Goal: Task Accomplishment & Management: Complete application form

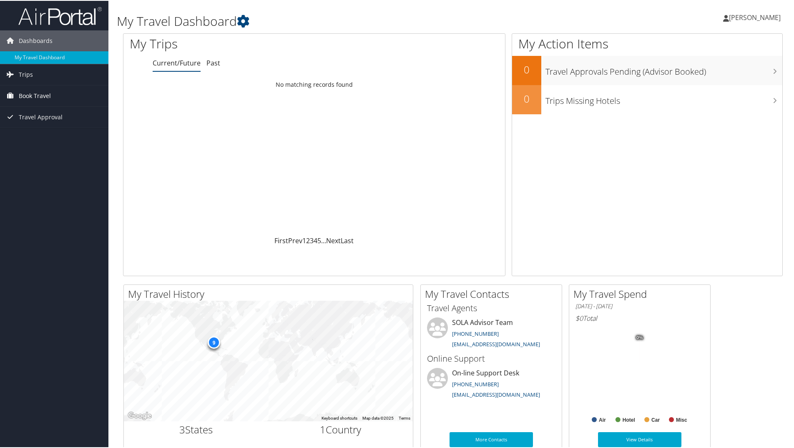
click at [34, 98] on span "Book Travel" at bounding box center [35, 95] width 32 height 21
click at [34, 115] on link "Approval Request (Beta)" at bounding box center [54, 112] width 108 height 13
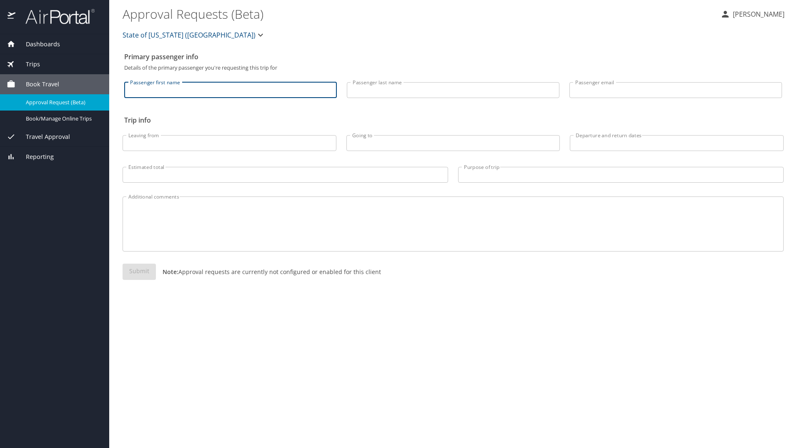
click at [276, 94] on input "Passenger first name" at bounding box center [230, 90] width 213 height 16
type input "Schuyler"
type input "Bernard"
type input "schuylertbernard@yahoo.com"
type input "Lafayette, LA"
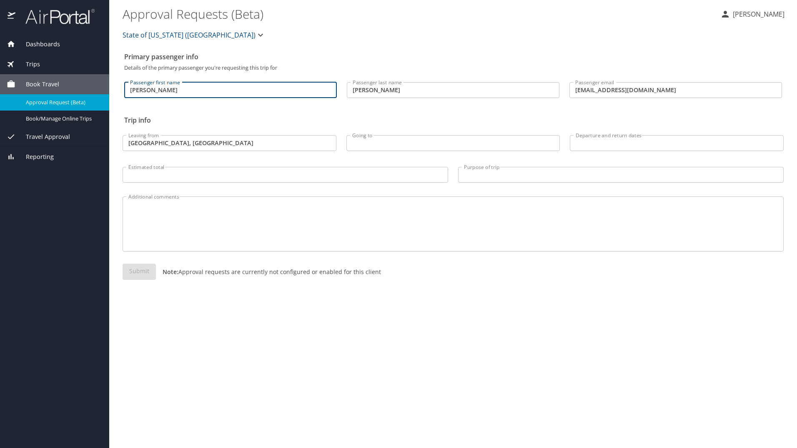
type input "Salt Lake City Utah"
click at [269, 171] on input "Estimated total" at bounding box center [286, 175] width 326 height 16
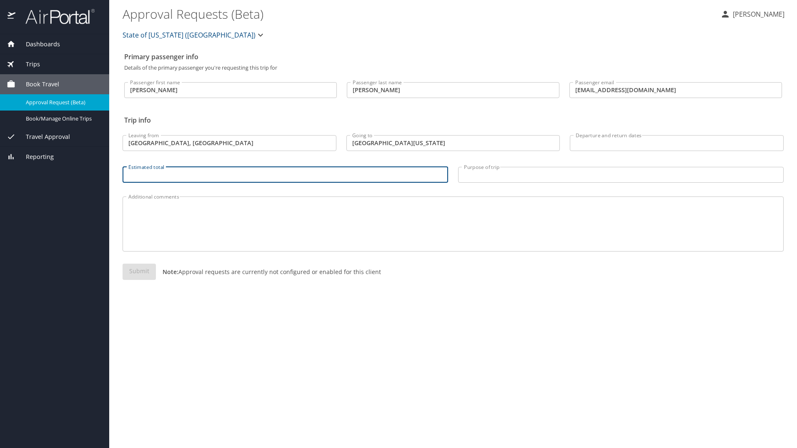
click at [595, 139] on input "Departure and return dates" at bounding box center [677, 143] width 214 height 16
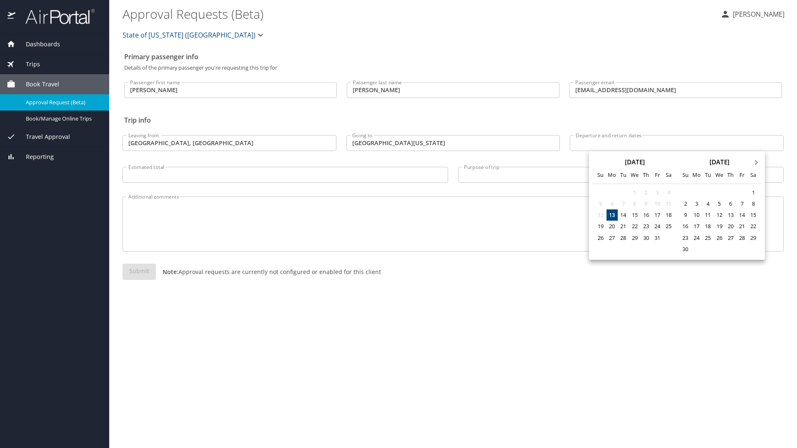
click at [757, 161] on span "Next Month" at bounding box center [757, 163] width 0 height 10
click at [623, 203] on div "4" at bounding box center [623, 203] width 11 height 11
click at [659, 204] on div "7" at bounding box center [657, 203] width 11 height 11
type input "11/04/2025 🠦 11/07/2025"
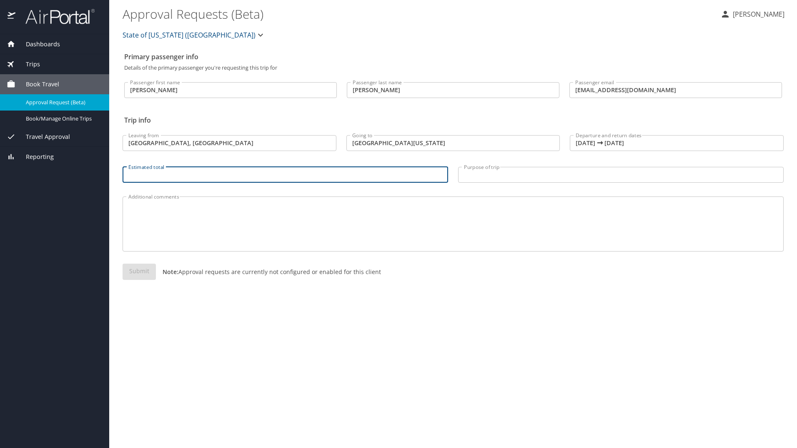
drag, startPoint x: 258, startPoint y: 172, endPoint x: 392, endPoint y: 148, distance: 135.7
click at [259, 172] on input "Estimated total" at bounding box center [286, 175] width 326 height 16
click at [163, 174] on input "Estimated total" at bounding box center [286, 175] width 326 height 16
click at [223, 176] on input "Estimated total" at bounding box center [286, 175] width 326 height 16
type input "900.00"
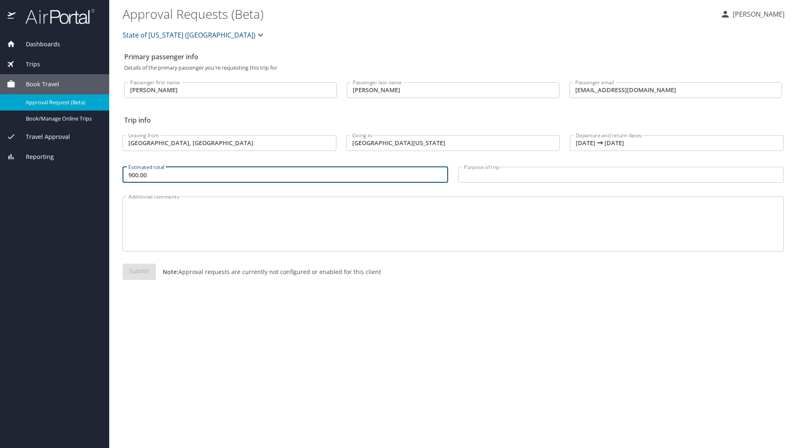
click at [490, 179] on input "Purpose of trip" at bounding box center [621, 175] width 326 height 16
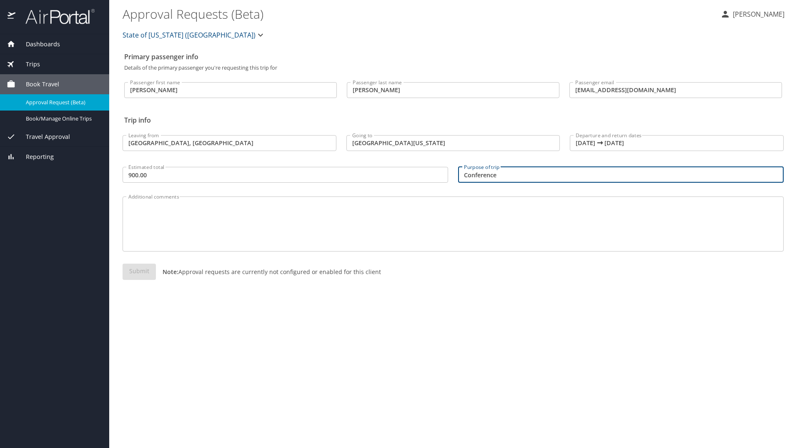
type input "Conference"
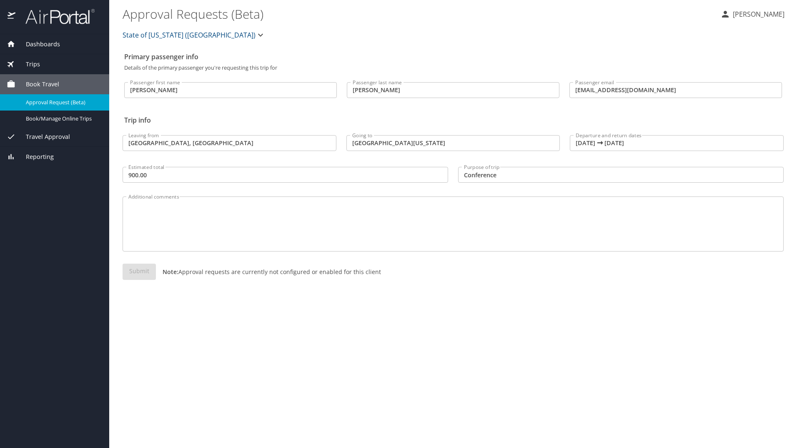
click at [344, 323] on div "Primary passenger info Details of the primary passenger you're requesting this …" at bounding box center [453, 248] width 661 height 400
click at [307, 211] on textarea "Additional comments" at bounding box center [453, 224] width 650 height 40
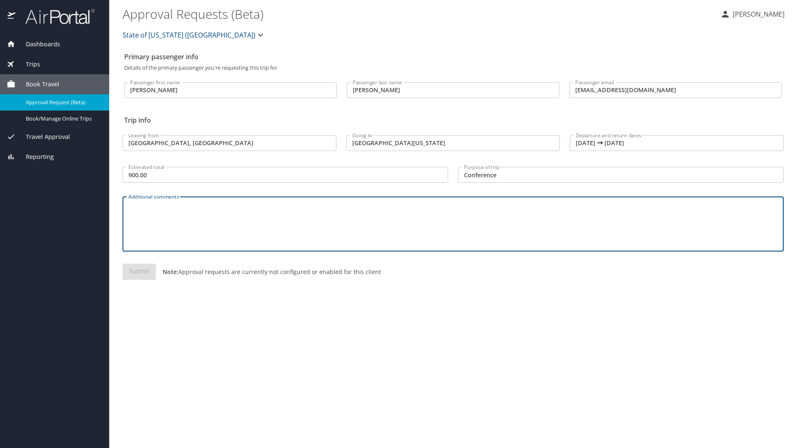
click at [679, 89] on input "schuylertbernard@yahoo.com" at bounding box center [676, 90] width 213 height 16
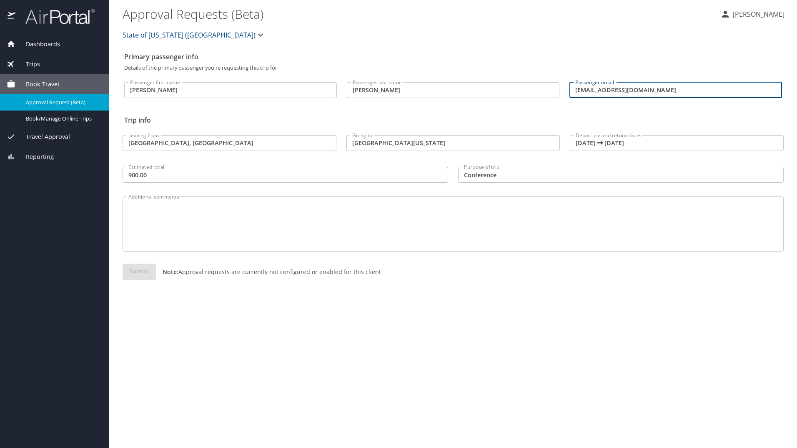
drag, startPoint x: 679, startPoint y: 89, endPoint x: 580, endPoint y: 90, distance: 98.9
click at [580, 90] on input "schuylertbernard@yahoo.com" at bounding box center [676, 90] width 213 height 16
type input "schuyler.benard@solacc.edu"
click at [268, 319] on div "Primary passenger info Details of the primary passenger you're requesting this …" at bounding box center [453, 248] width 661 height 400
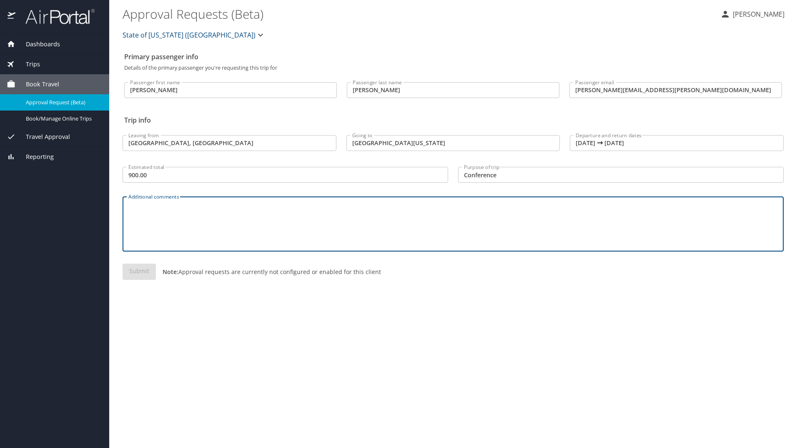
click at [201, 218] on textarea "Additional comments" at bounding box center [453, 224] width 650 height 40
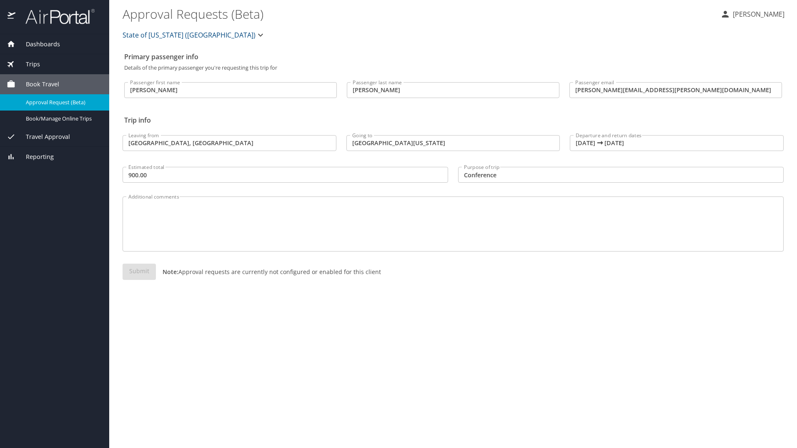
drag, startPoint x: 152, startPoint y: 278, endPoint x: 150, endPoint y: 272, distance: 6.4
click at [152, 278] on div "Submit Note: Approval requests are currently not configured or enabled for this…" at bounding box center [453, 279] width 661 height 30
click at [146, 275] on div "Submit Note: Approval requests are currently not configured or enabled for this…" at bounding box center [453, 279] width 661 height 30
click at [61, 121] on span "Book/Manage Online Trips" at bounding box center [62, 119] width 73 height 8
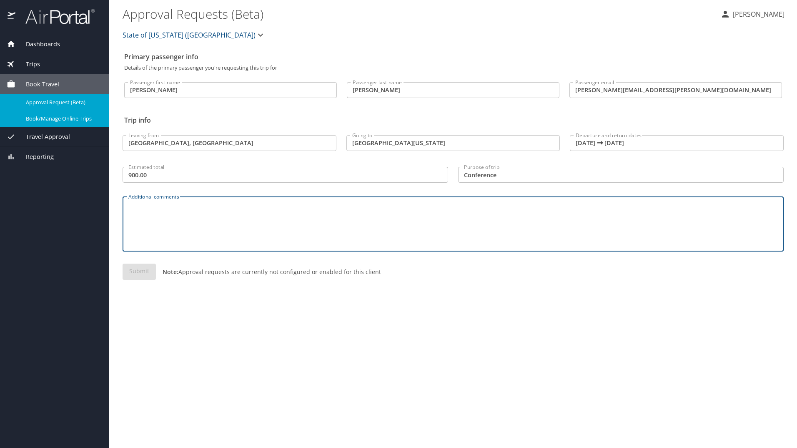
click at [233, 208] on textarea "Additional comments" at bounding box center [453, 224] width 650 height 40
click at [250, 180] on input "900.00" at bounding box center [286, 175] width 326 height 16
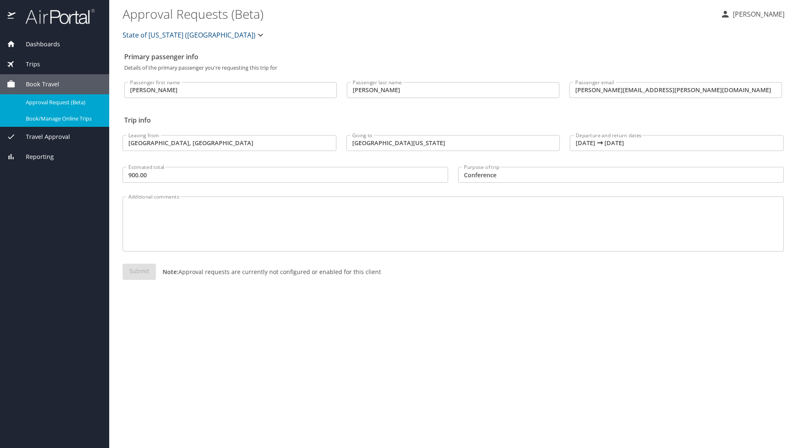
click at [150, 252] on p at bounding box center [453, 252] width 661 height 2
click at [752, 15] on p "[PERSON_NAME]" at bounding box center [758, 14] width 54 height 10
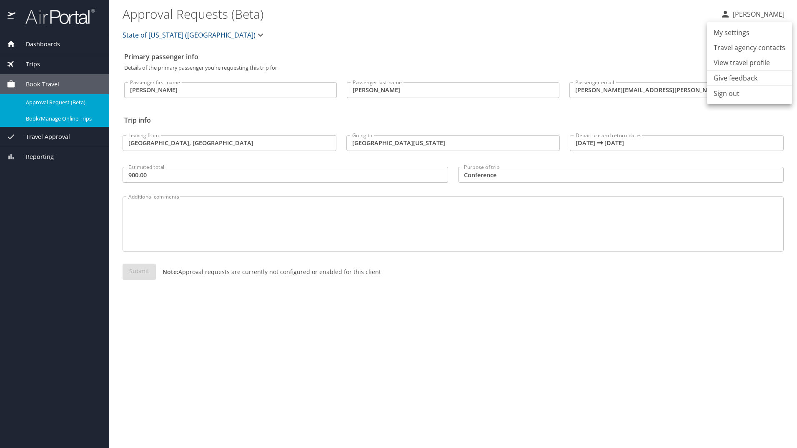
drag, startPoint x: 636, startPoint y: 45, endPoint x: 632, endPoint y: 50, distance: 6.3
click at [635, 47] on div at bounding box center [398, 224] width 797 height 448
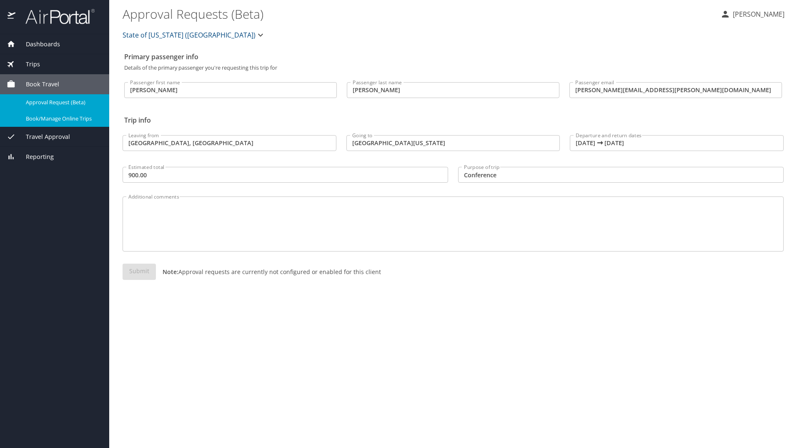
click at [503, 174] on input "Conference" at bounding box center [621, 175] width 326 height 16
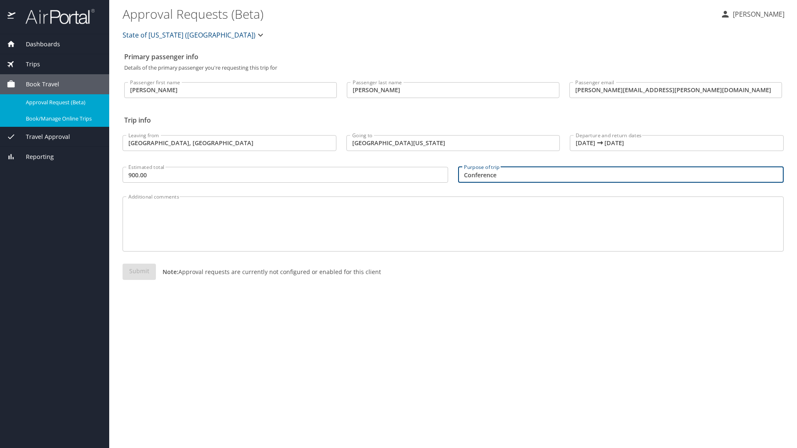
click at [32, 36] on div "Dashboards" at bounding box center [54, 44] width 109 height 20
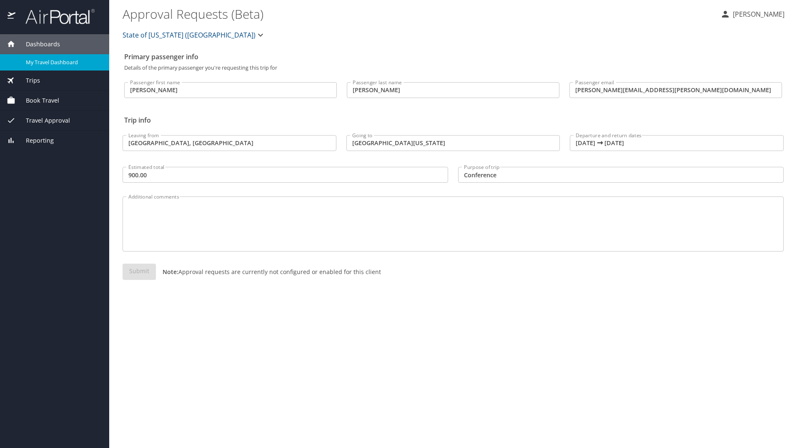
click at [83, 66] on span "My Travel Dashboard" at bounding box center [62, 62] width 73 height 8
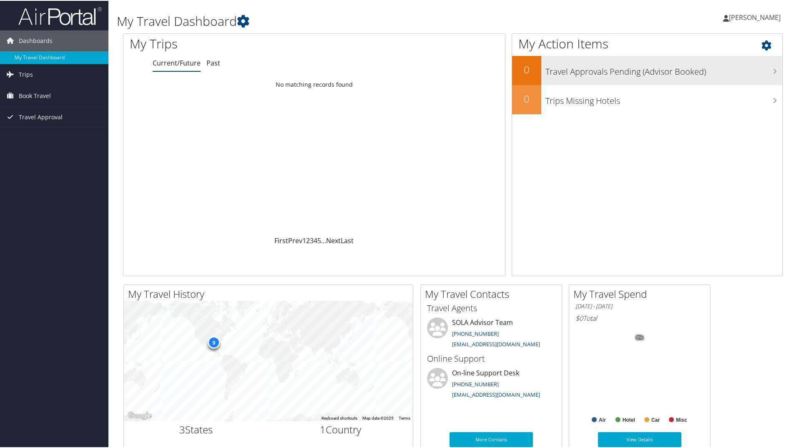
click at [582, 73] on h3 "Travel Approvals Pending (Advisor Booked)" at bounding box center [664, 69] width 237 height 16
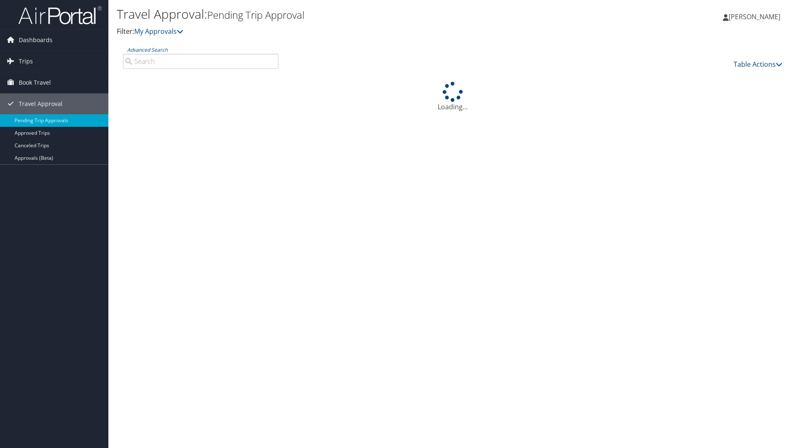
click at [83, 32] on link "Dashboards" at bounding box center [54, 40] width 108 height 21
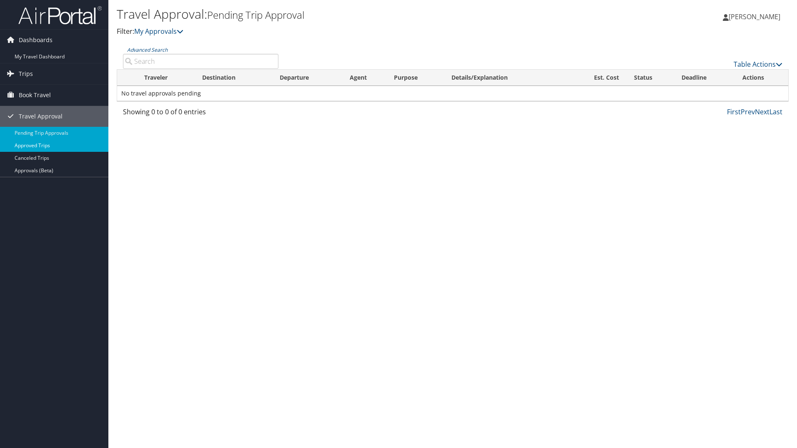
click at [31, 146] on link "Approved Trips" at bounding box center [54, 145] width 108 height 13
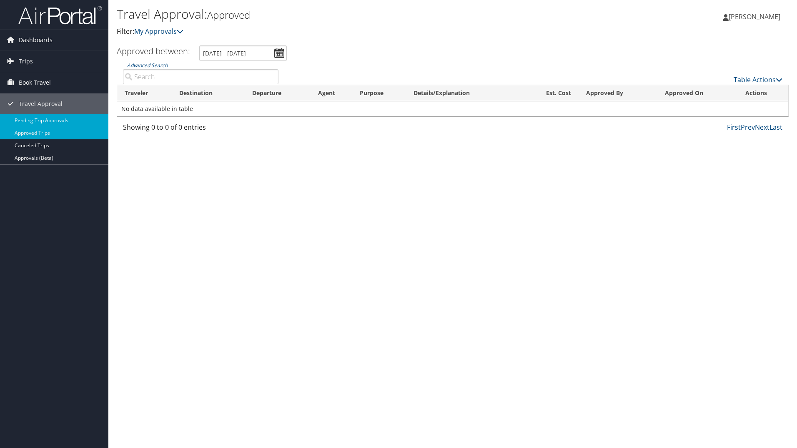
click at [40, 121] on link "Pending Trip Approvals" at bounding box center [54, 120] width 108 height 13
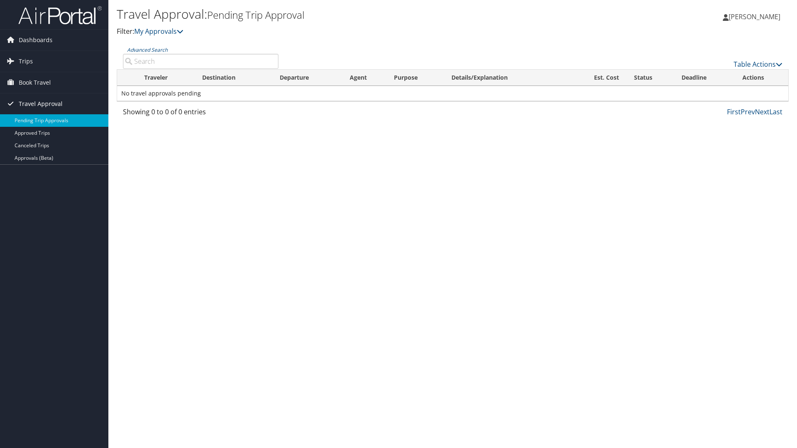
click at [57, 105] on span "Travel Approval" at bounding box center [41, 103] width 44 height 21
click at [39, 110] on span "Travel Approval" at bounding box center [41, 103] width 44 height 21
click at [38, 121] on link "Pending Trip Approvals" at bounding box center [54, 120] width 108 height 13
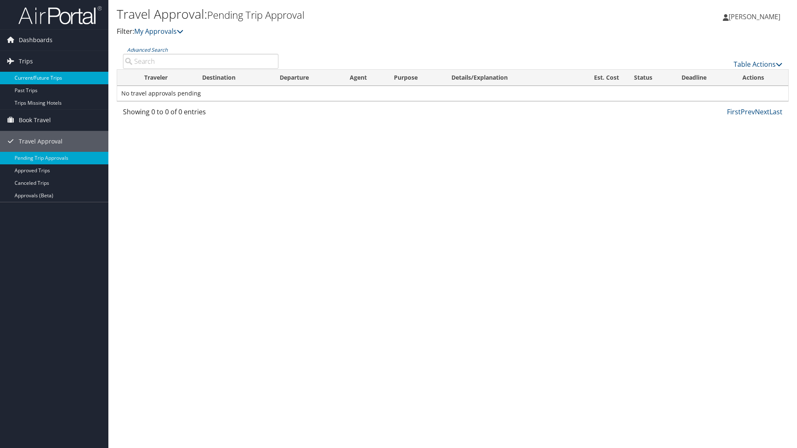
click at [38, 77] on link "Current/Future Trips" at bounding box center [54, 78] width 108 height 13
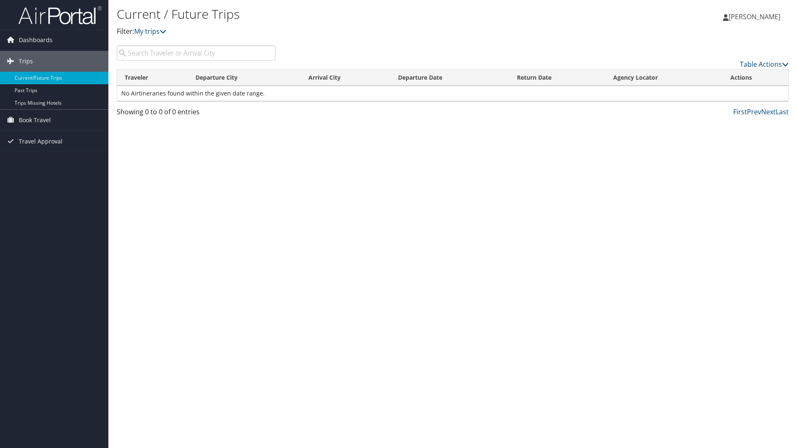
click at [191, 52] on input "search" at bounding box center [196, 52] width 159 height 15
click at [37, 121] on span "Book Travel" at bounding box center [35, 120] width 32 height 21
click at [50, 136] on link "Approval Request (Beta)" at bounding box center [54, 137] width 108 height 13
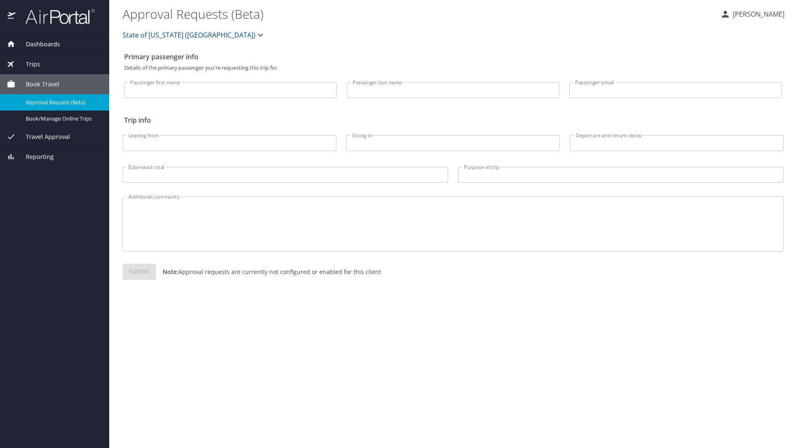
click at [222, 92] on input "Passenger first name" at bounding box center [230, 90] width 213 height 16
type input "[PERSON_NAME]"
type input "[PERSON_NAME][EMAIL_ADDRESS][PERSON_NAME][DOMAIN_NAME]"
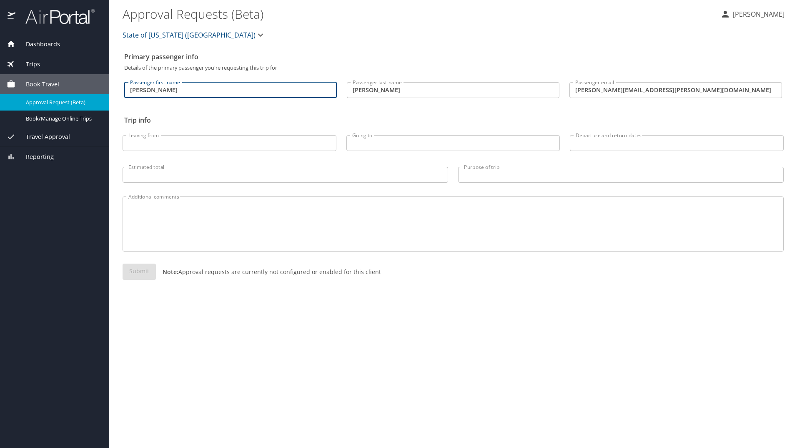
type input "[GEOGRAPHIC_DATA], [GEOGRAPHIC_DATA]"
type input "[GEOGRAPHIC_DATA][US_STATE]"
type input "900.00"
type input "Conference"
click at [306, 237] on textarea "Additional comments" at bounding box center [453, 224] width 650 height 40
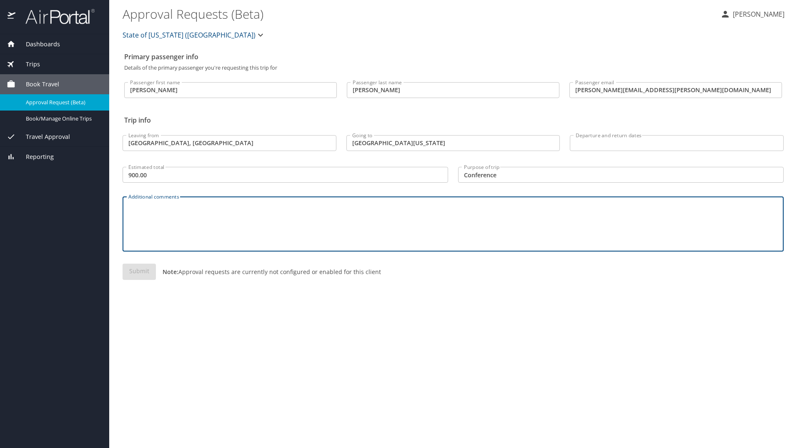
click at [645, 209] on textarea "Additional comments" at bounding box center [453, 224] width 650 height 40
click at [640, 139] on input "Departure and return dates" at bounding box center [677, 143] width 214 height 16
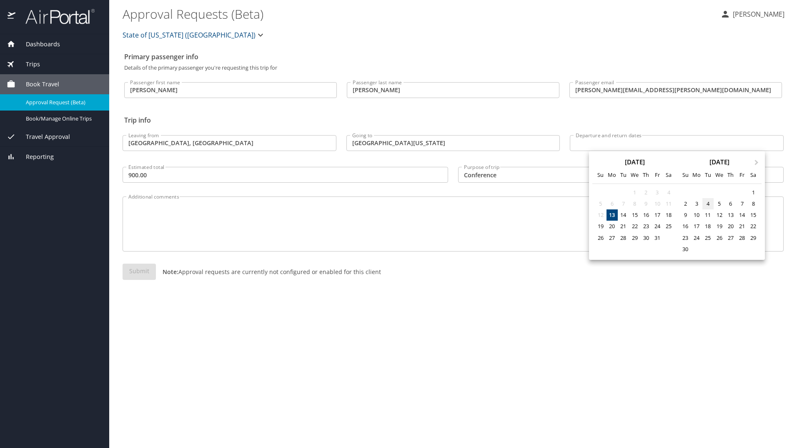
click at [712, 204] on div "4" at bounding box center [708, 203] width 11 height 11
click at [743, 204] on div "7" at bounding box center [742, 203] width 11 height 11
type input "11/04/2025 🠦 11/07/2025"
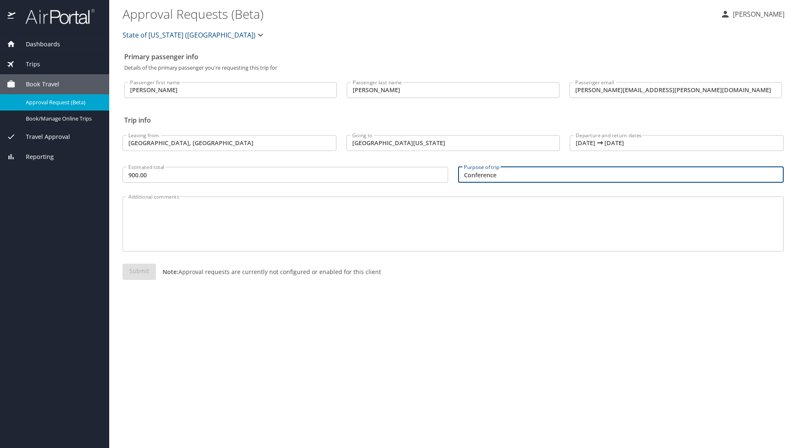
click at [611, 171] on input "Conference" at bounding box center [621, 175] width 326 height 16
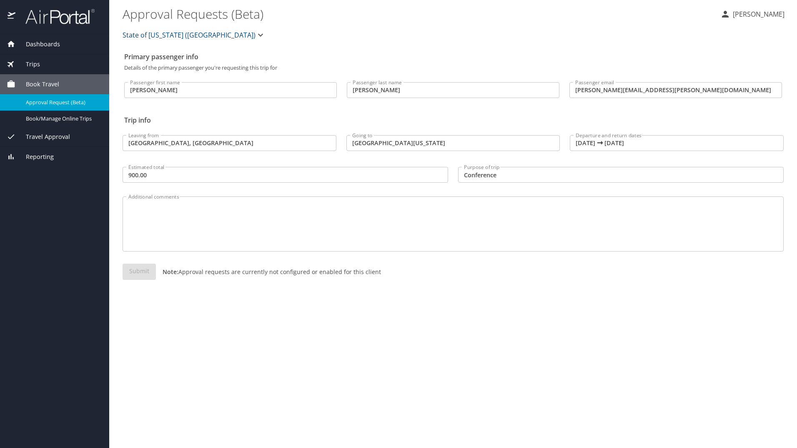
click at [556, 118] on h2 "Trip info" at bounding box center [453, 119] width 658 height 13
click at [547, 212] on textarea "Additional comments" at bounding box center [453, 224] width 650 height 40
click at [137, 276] on div "Submit Note: Approval requests are currently not configured or enabled for this…" at bounding box center [453, 279] width 661 height 30
click at [137, 274] on div "Submit Note: Approval requests are currently not configured or enabled for this…" at bounding box center [453, 279] width 661 height 30
click at [138, 269] on div "Submit Note: Approval requests are currently not configured or enabled for this…" at bounding box center [453, 279] width 661 height 30
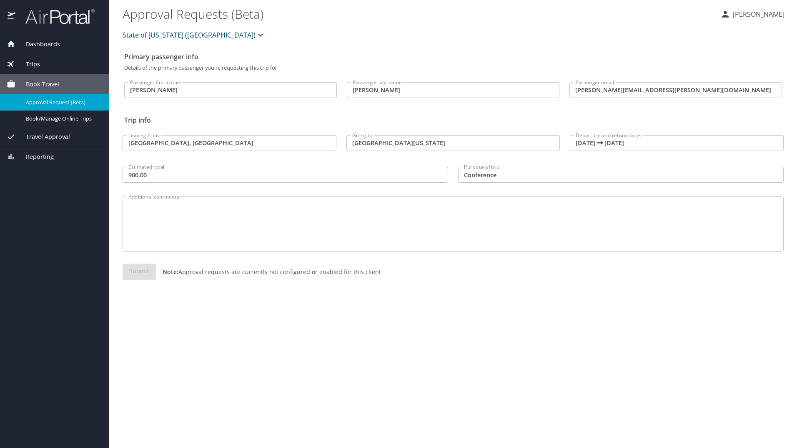
click at [167, 213] on textarea "Additional comments" at bounding box center [453, 224] width 650 height 40
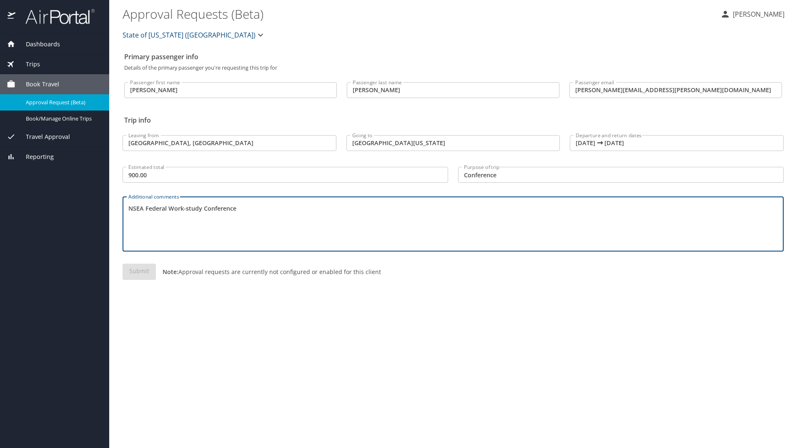
click at [301, 221] on textarea "NSEA Federal Work-study Conference" at bounding box center [453, 224] width 650 height 40
type textarea "NSEA Federal Work-study Conference"
click at [150, 334] on div "Primary passenger info Details of the primary passenger you're requesting this …" at bounding box center [453, 248] width 661 height 400
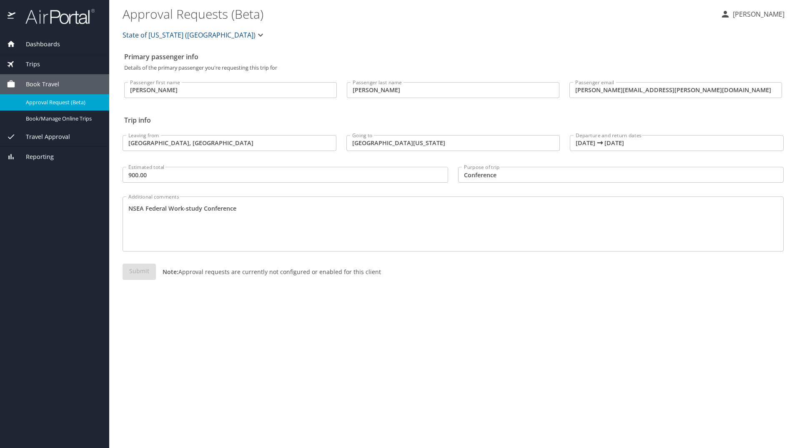
click at [144, 257] on div "Additional comments NSEA Federal Work-study Conference Additional comments" at bounding box center [453, 222] width 671 height 74
click at [141, 275] on div "Submit Note: Approval requests are currently not configured or enabled for this…" at bounding box center [453, 279] width 661 height 30
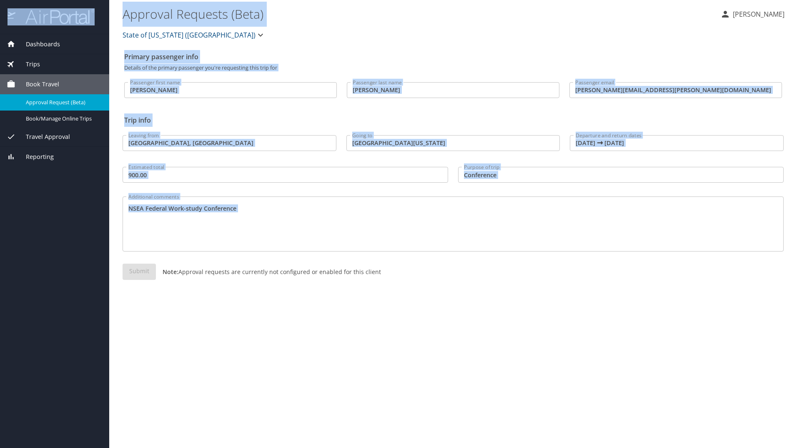
click at [141, 275] on div "Submit Note: Approval requests are currently not configured or enabled for this…" at bounding box center [453, 279] width 661 height 30
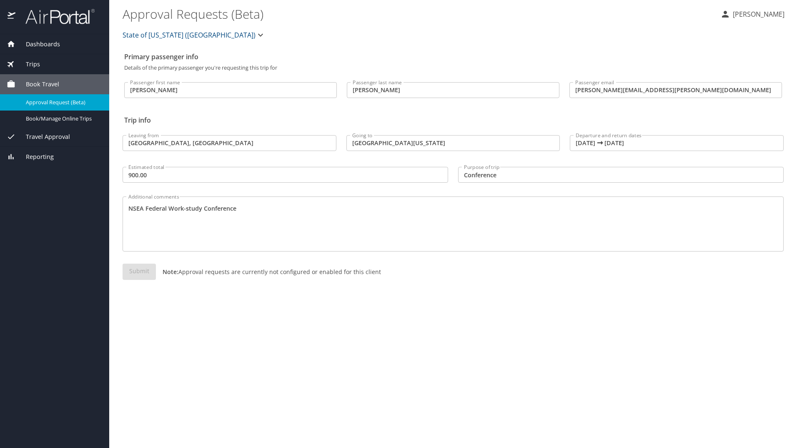
drag, startPoint x: 141, startPoint y: 275, endPoint x: 205, endPoint y: 219, distance: 85.1
click at [205, 219] on textarea "NSEA Federal Work-study Conference" at bounding box center [453, 224] width 650 height 40
click at [49, 124] on link "Book/Manage Online Trips" at bounding box center [54, 119] width 109 height 16
click at [49, 45] on span "Dashboards" at bounding box center [37, 44] width 45 height 9
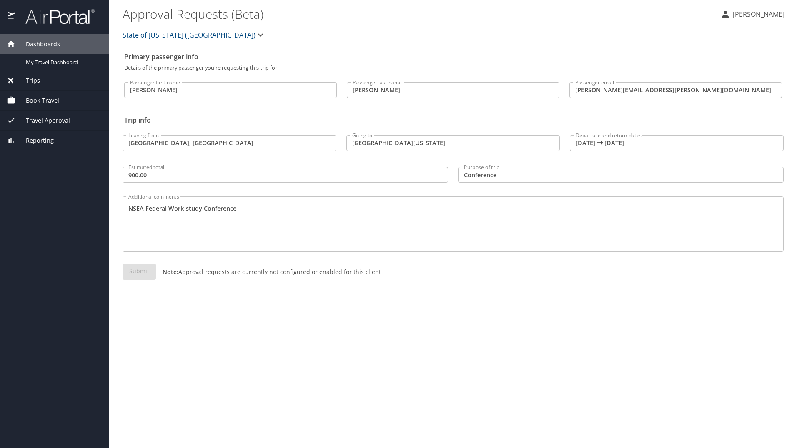
click at [258, 34] on icon "button" at bounding box center [260, 35] width 5 height 3
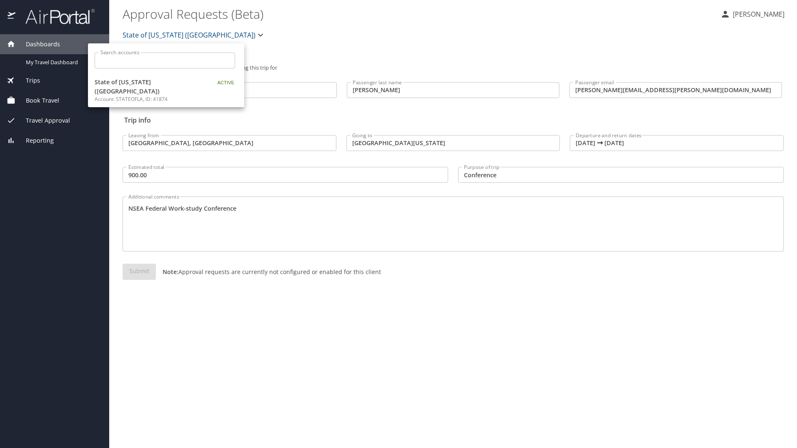
click at [28, 45] on div at bounding box center [398, 224] width 797 height 448
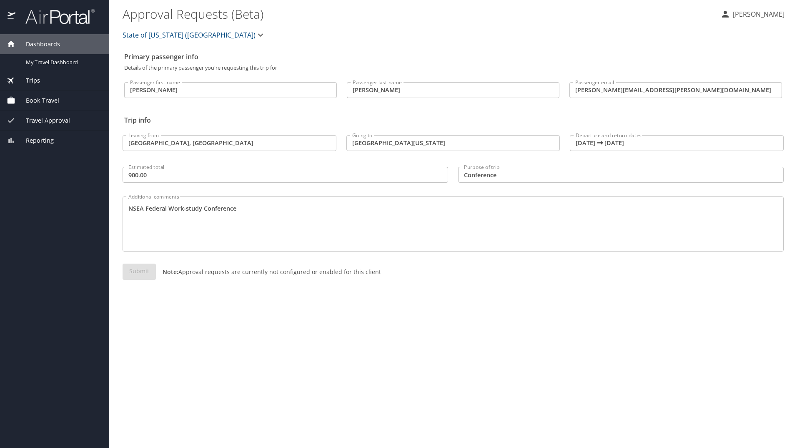
click at [11, 16] on img at bounding box center [12, 16] width 9 height 16
click at [64, 20] on img at bounding box center [55, 16] width 78 height 16
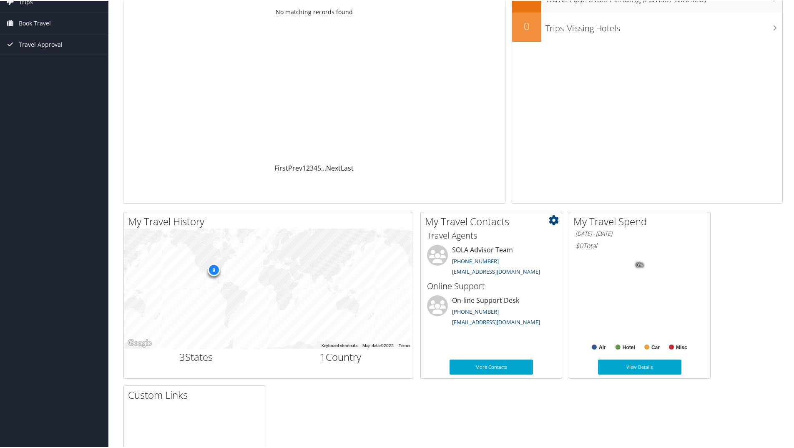
scroll to position [83, 0]
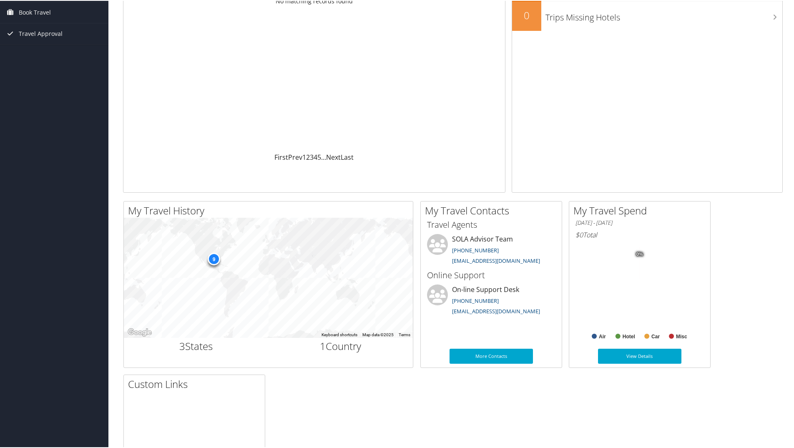
click at [412, 93] on div "Loading... No matching records found" at bounding box center [314, 72] width 382 height 158
